Goal: Task Accomplishment & Management: Complete application form

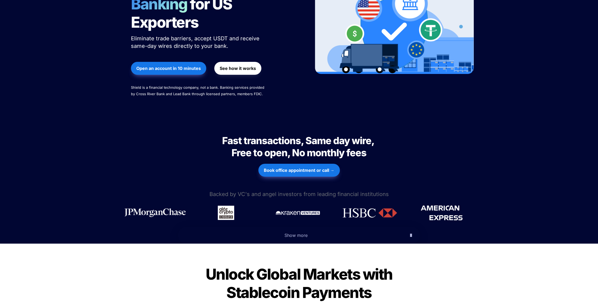
scroll to position [114, 0]
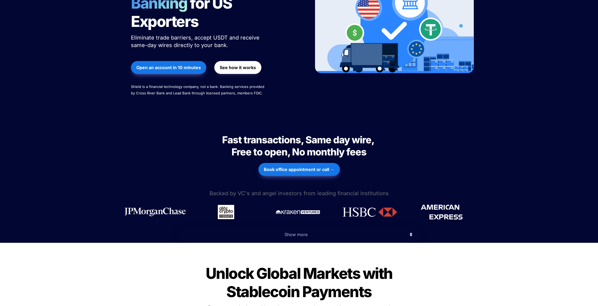
click at [302, 232] on span "Show more" at bounding box center [296, 234] width 23 height 5
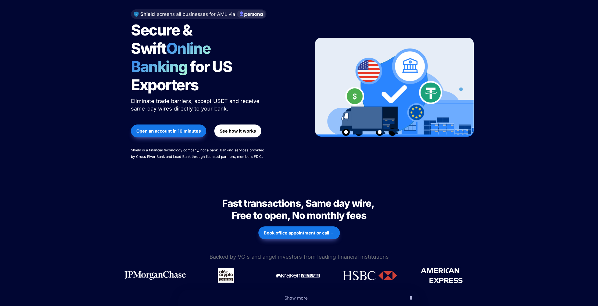
scroll to position [71, 0]
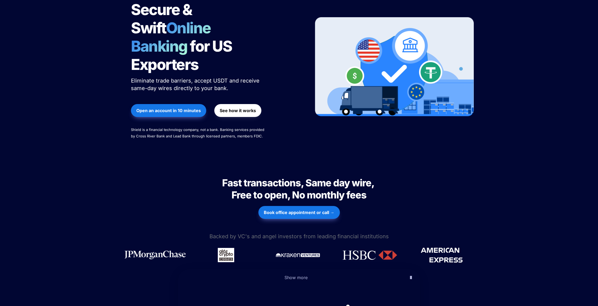
click at [228, 108] on strong "See how it works" at bounding box center [238, 110] width 36 height 5
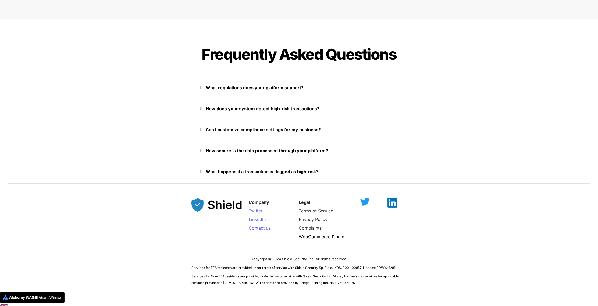
scroll to position [2352, 0]
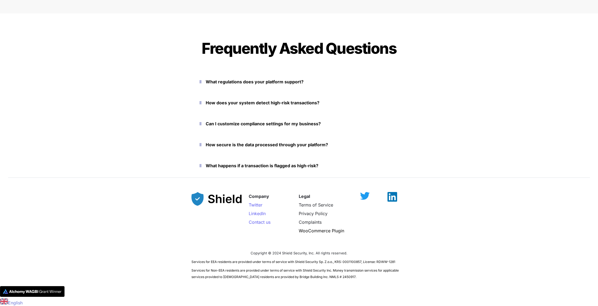
click at [201, 102] on icon "button" at bounding box center [201, 103] width 2 height 6
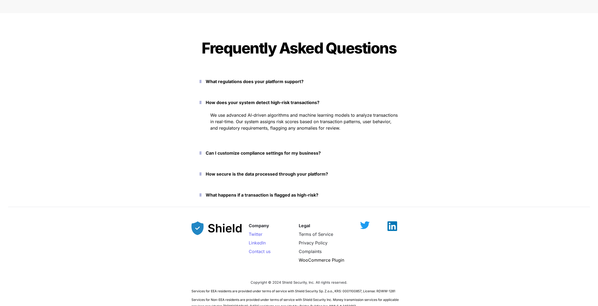
click at [201, 82] on icon "button" at bounding box center [201, 81] width 2 height 6
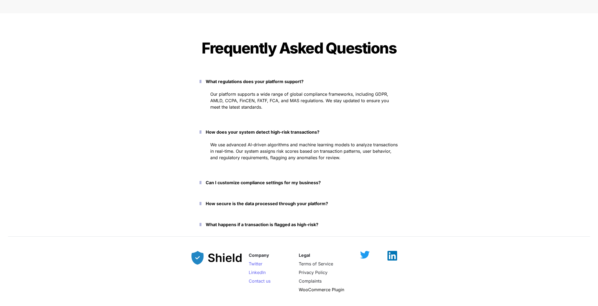
click at [201, 182] on icon "button" at bounding box center [201, 182] width 2 height 6
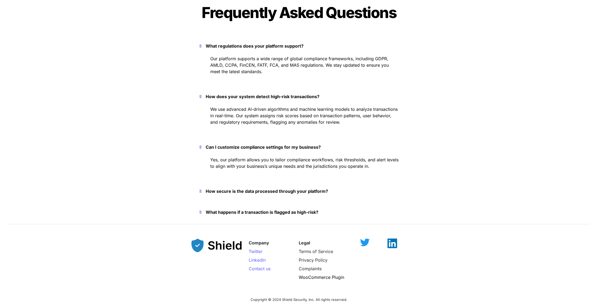
scroll to position [2390, 0]
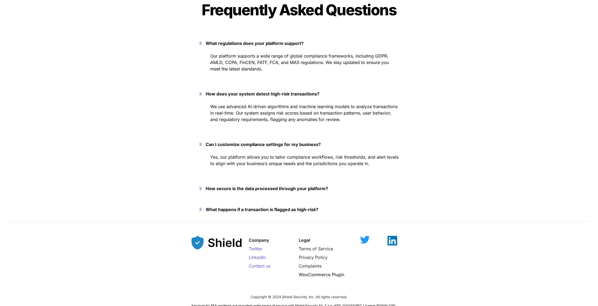
click at [201, 188] on icon "button" at bounding box center [201, 188] width 2 height 6
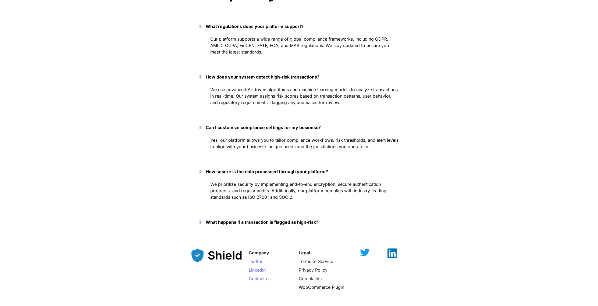
scroll to position [2407, 0]
click at [201, 221] on icon "button" at bounding box center [201, 222] width 2 height 6
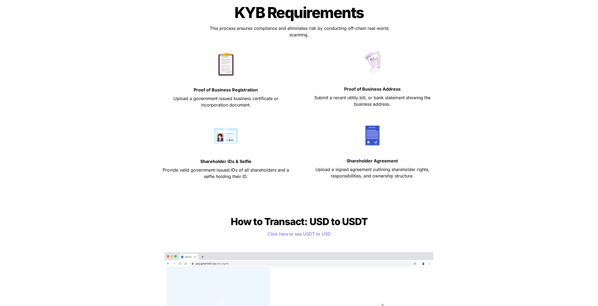
scroll to position [0, 0]
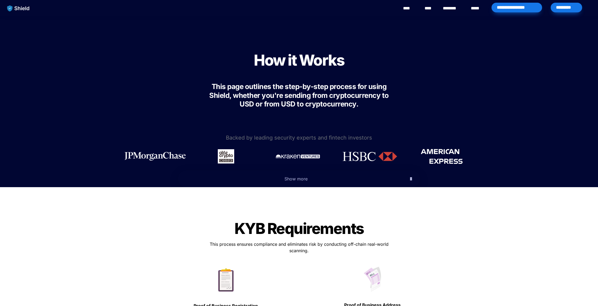
click at [561, 11] on div "*********" at bounding box center [566, 8] width 31 height 10
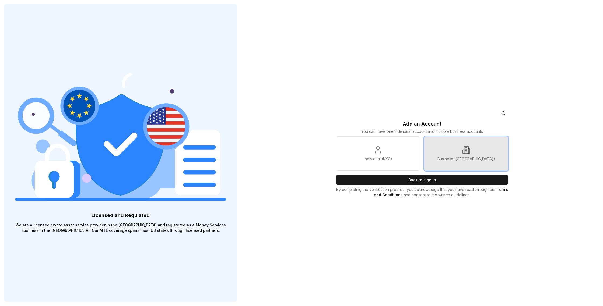
click at [442, 154] on link "Business (KYB)" at bounding box center [466, 153] width 84 height 34
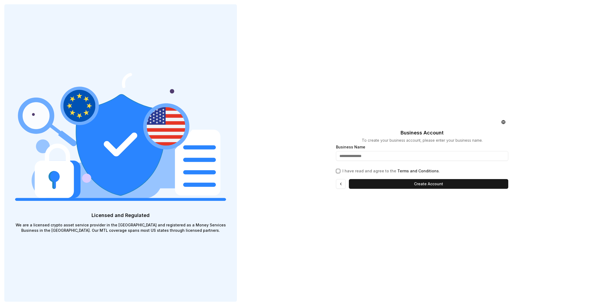
click at [437, 154] on input "text" at bounding box center [422, 156] width 172 height 10
type input "**********"
click at [401, 171] on link "Terms and Conditions" at bounding box center [417, 171] width 41 height 5
click at [337, 170] on button "I have read and agree to the Terms and Conditions ." at bounding box center [338, 171] width 4 height 4
click at [397, 185] on button "Create Account" at bounding box center [428, 184] width 159 height 10
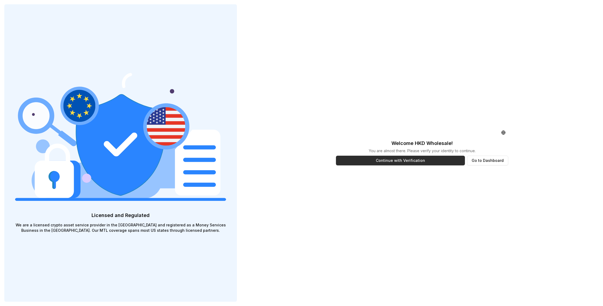
click at [436, 163] on button "Continue with Verification" at bounding box center [400, 161] width 129 height 10
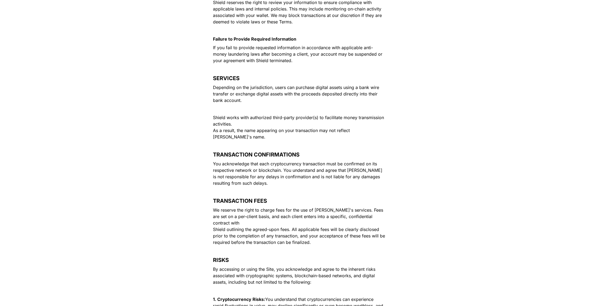
scroll to position [810, 0]
drag, startPoint x: 325, startPoint y: 83, endPoint x: 356, endPoint y: 98, distance: 34.5
click at [356, 98] on p "Depending on the jurisdiction, users can purchase digital assets using a bank w…" at bounding box center [299, 95] width 188 height 22
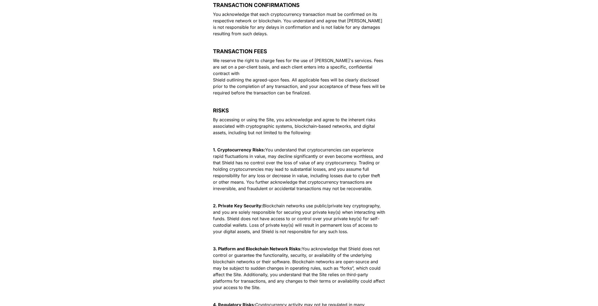
scroll to position [964, 0]
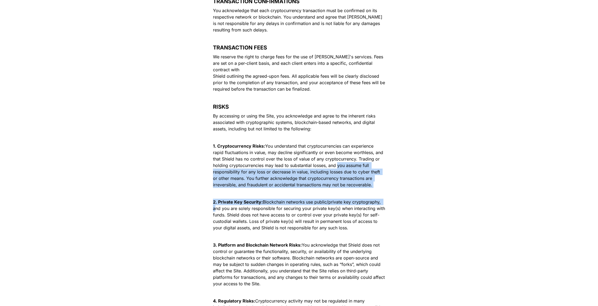
drag, startPoint x: 337, startPoint y: 145, endPoint x: 388, endPoint y: 178, distance: 60.2
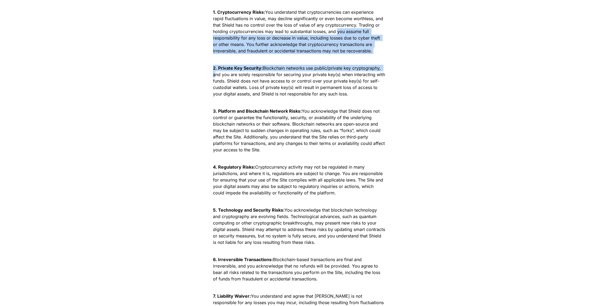
scroll to position [1103, 0]
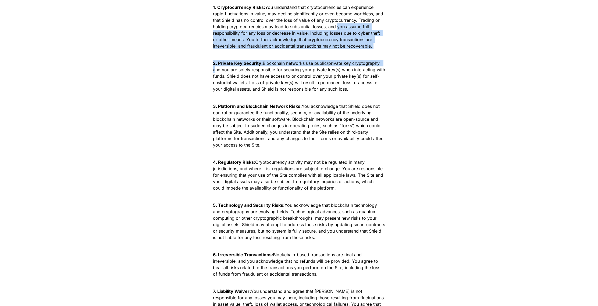
drag, startPoint x: 277, startPoint y: 143, endPoint x: 370, endPoint y: 168, distance: 96.4
click at [370, 168] on p "4. Regulatory Risks: Cryptocurrency activity may not be regulated in many juris…" at bounding box center [299, 175] width 188 height 34
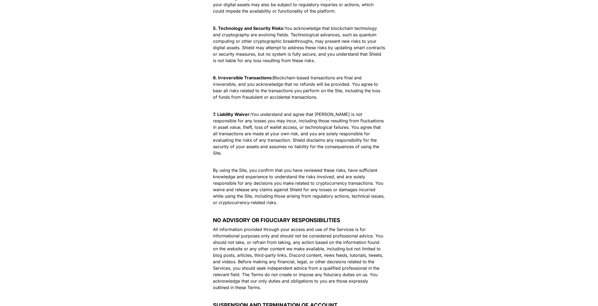
scroll to position [1280, 0]
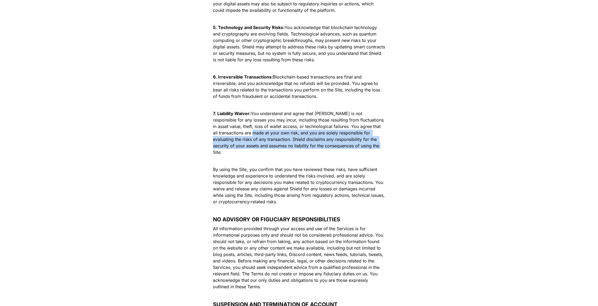
drag, startPoint x: 235, startPoint y: 113, endPoint x: 362, endPoint y: 126, distance: 127.3
click at [362, 126] on p "7. Liability Waiver: You understand and agree that Shield is not responsible fo…" at bounding box center [299, 132] width 188 height 47
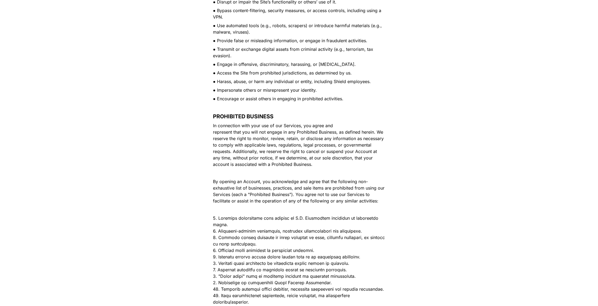
scroll to position [1867, 0]
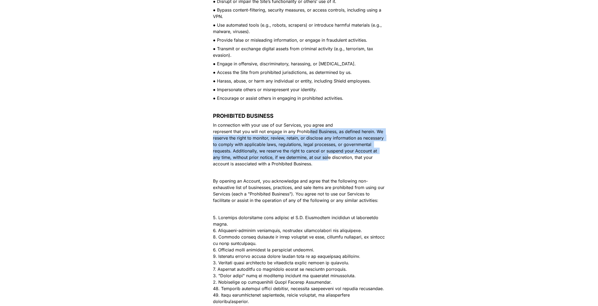
drag, startPoint x: 327, startPoint y: 99, endPoint x: 329, endPoint y: 126, distance: 27.2
click at [329, 126] on span "In connection with your use of our Services, you agree and represent that you w…" at bounding box center [299, 144] width 172 height 44
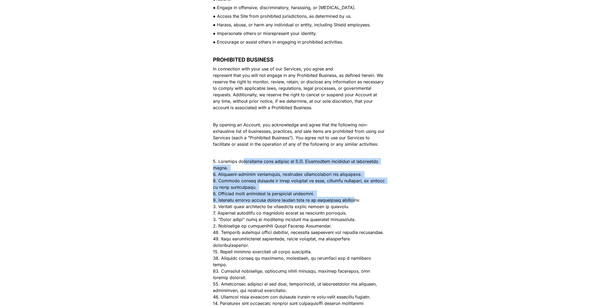
scroll to position [1921, 0]
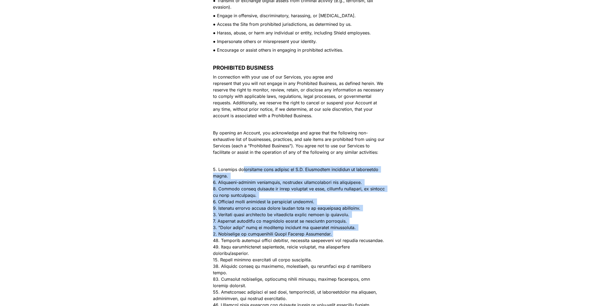
drag, startPoint x: 236, startPoint y: 129, endPoint x: 376, endPoint y: 193, distance: 153.9
click at [376, 193] on p at bounding box center [299, 250] width 188 height 170
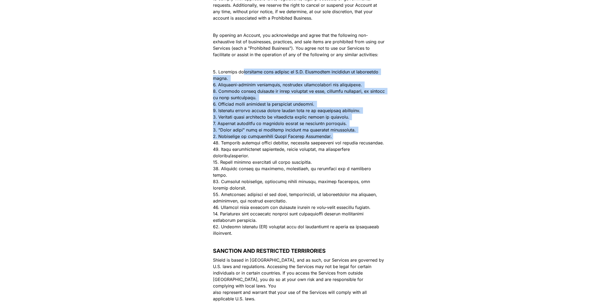
scroll to position [2014, 0]
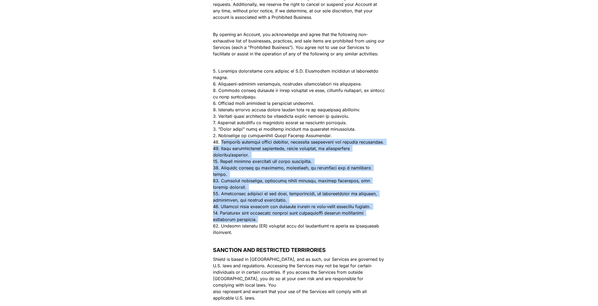
drag, startPoint x: 221, startPoint y: 104, endPoint x: 384, endPoint y: 176, distance: 178.4
click at [384, 176] on p at bounding box center [299, 152] width 188 height 170
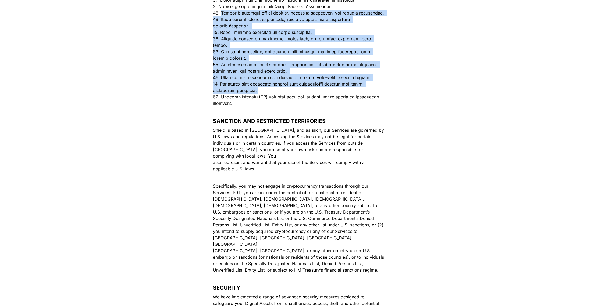
scroll to position [2143, 0]
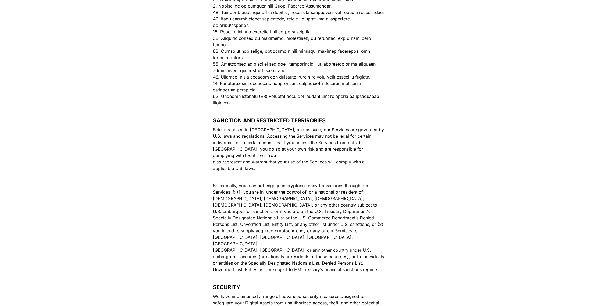
drag, startPoint x: 244, startPoint y: 85, endPoint x: 362, endPoint y: 93, distance: 118.1
click at [363, 127] on span "Shield is based in the United States, and as such, our Services are governed by…" at bounding box center [299, 149] width 172 height 44
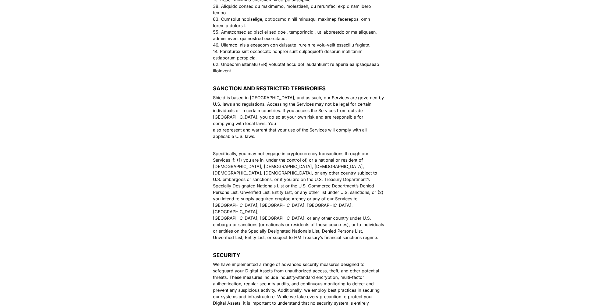
scroll to position [2188, 0]
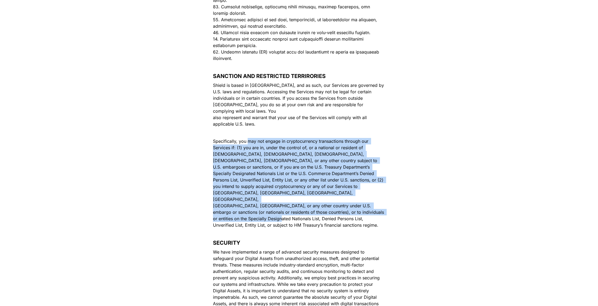
drag, startPoint x: 249, startPoint y: 90, endPoint x: 383, endPoint y: 153, distance: 148.6
click at [383, 153] on p "Specifically, you may not engage in cryptocurrency transactions through our Ser…" at bounding box center [299, 183] width 188 height 93
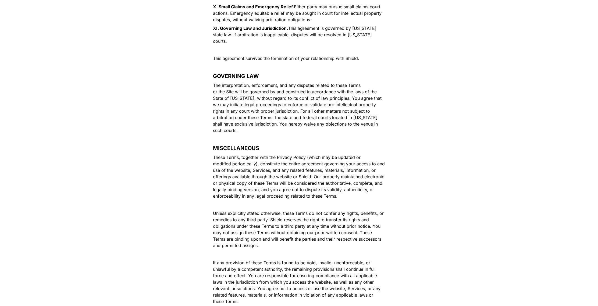
scroll to position [3133, 0]
